Goal: Transaction & Acquisition: Purchase product/service

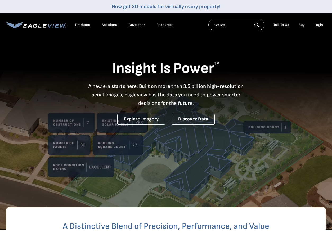
click at [319, 26] on div "Login" at bounding box center [318, 24] width 9 height 5
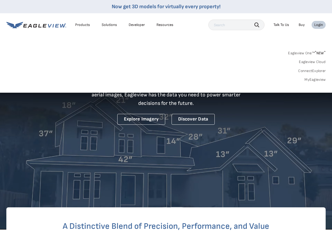
click at [312, 79] on link "MyEagleview" at bounding box center [314, 79] width 21 height 5
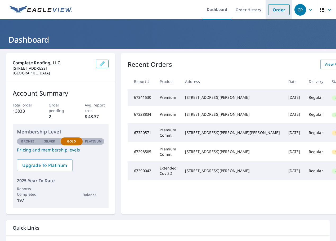
click at [273, 9] on link "Order" at bounding box center [278, 9] width 21 height 11
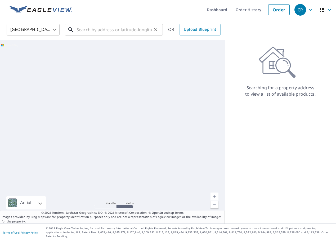
click at [93, 29] on input "text" at bounding box center [113, 29] width 75 height 15
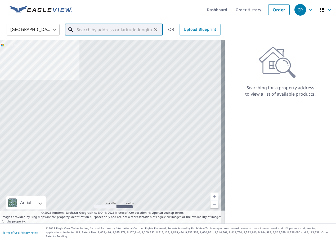
paste input "2298 Greenwood Ct, Macon GA 31206"
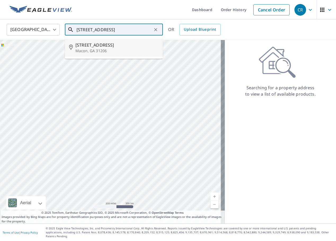
click at [97, 46] on span "2298 Greenwood Ct" at bounding box center [116, 45] width 83 height 6
type input "2298 Greenwood Ct Macon, GA 31206"
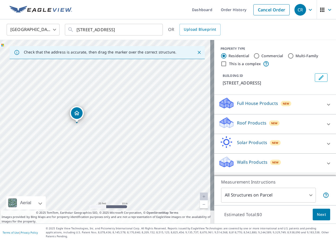
click at [243, 121] on p "Roof Products" at bounding box center [251, 123] width 29 height 6
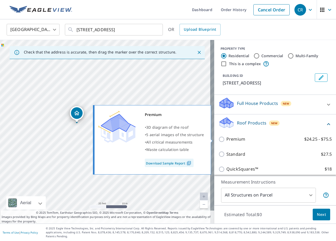
click at [220, 138] on input "Premium $24.25 - $75.5" at bounding box center [222, 139] width 8 height 6
checkbox input "true"
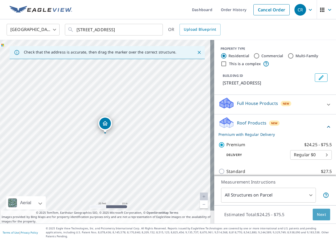
click at [317, 218] on span "Next" at bounding box center [321, 214] width 9 height 7
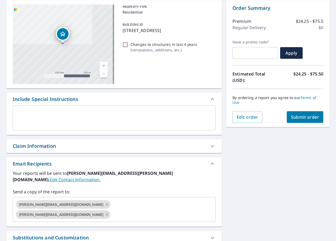
scroll to position [79, 0]
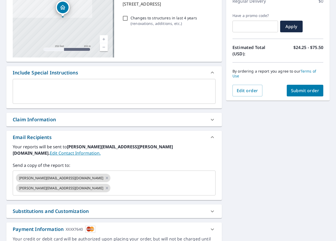
click at [299, 90] on span "Submit order" at bounding box center [305, 91] width 28 height 6
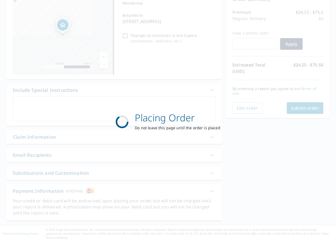
scroll to position [59, 0]
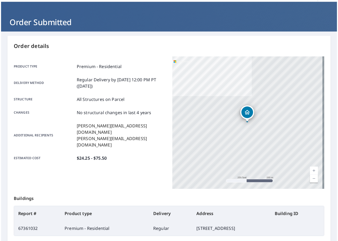
scroll to position [26, 0]
